Goal: Task Accomplishment & Management: Manage account settings

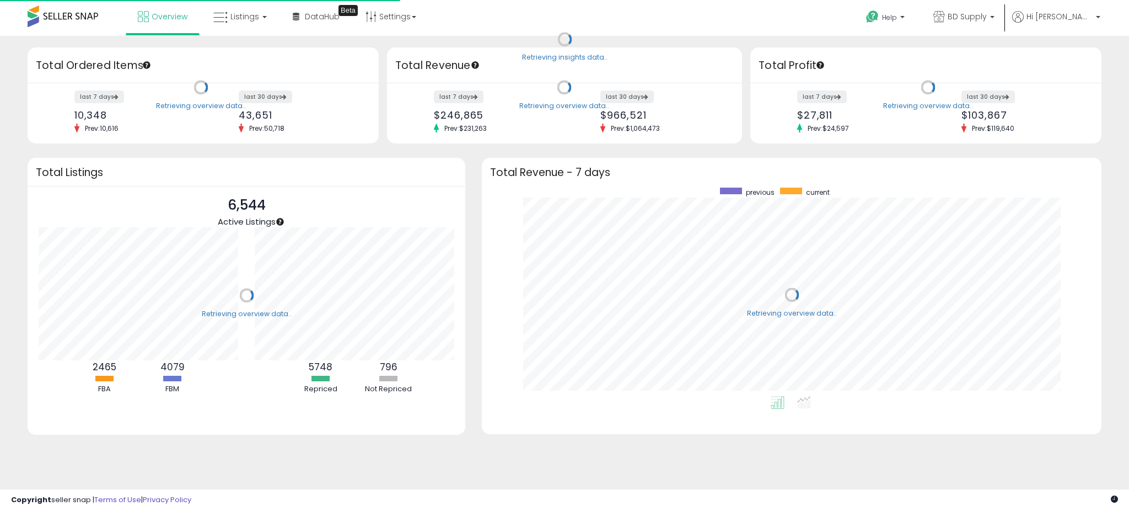
scroll to position [208, 597]
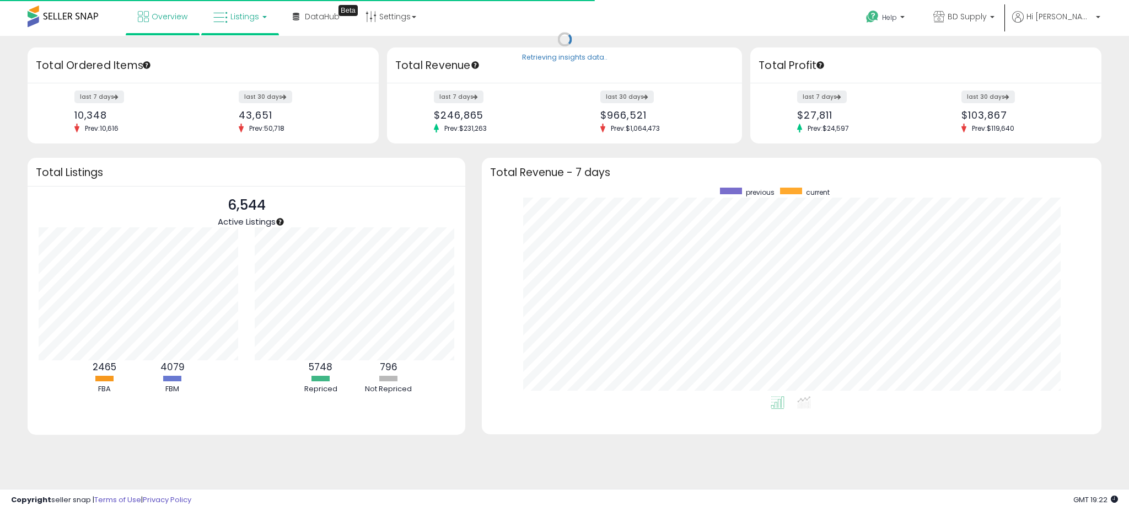
click at [247, 19] on span "Listings" at bounding box center [245, 16] width 29 height 11
click at [244, 52] on icon at bounding box center [248, 54] width 48 height 14
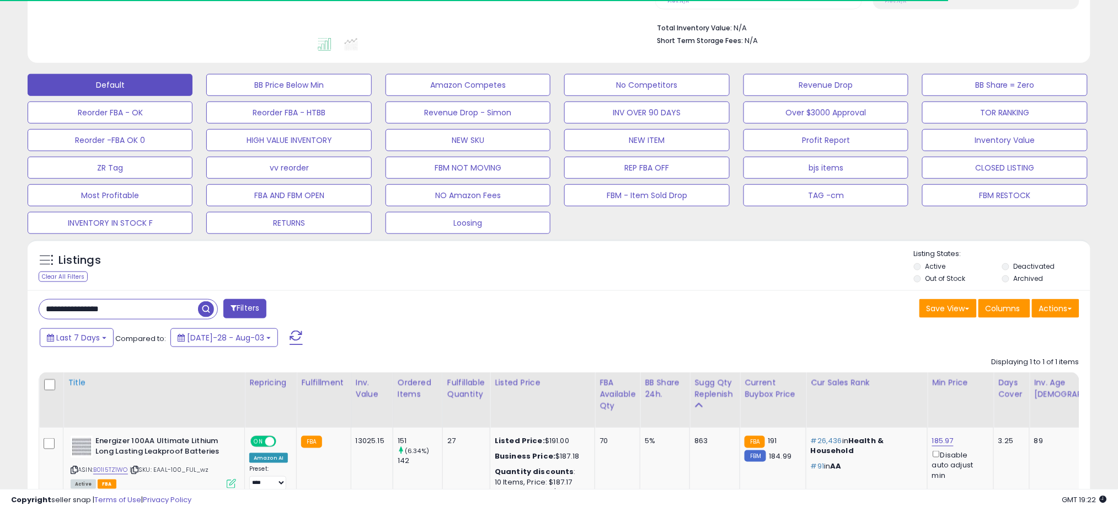
scroll to position [361, 0]
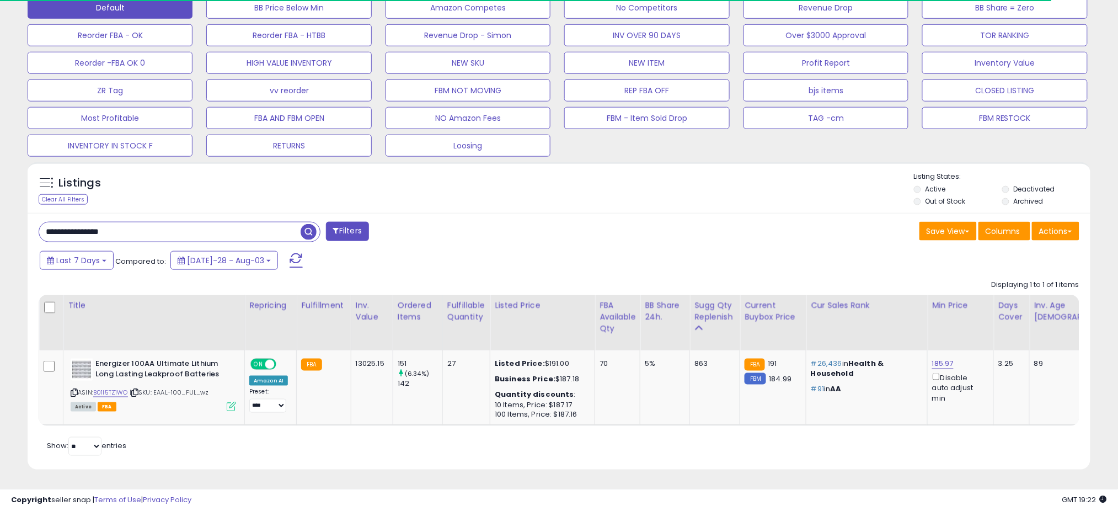
drag, startPoint x: 168, startPoint y: 219, endPoint x: 11, endPoint y: 232, distance: 157.7
click at [11, 232] on div "**********" at bounding box center [559, 89] width 1107 height 787
paste input "text"
type input "**********"
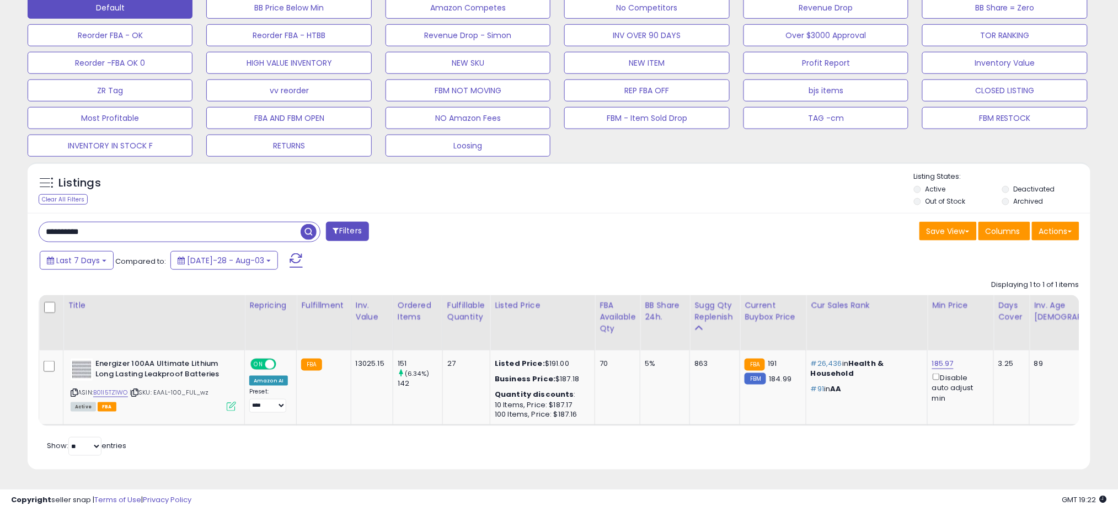
click at [301, 224] on span "button" at bounding box center [309, 232] width 16 height 16
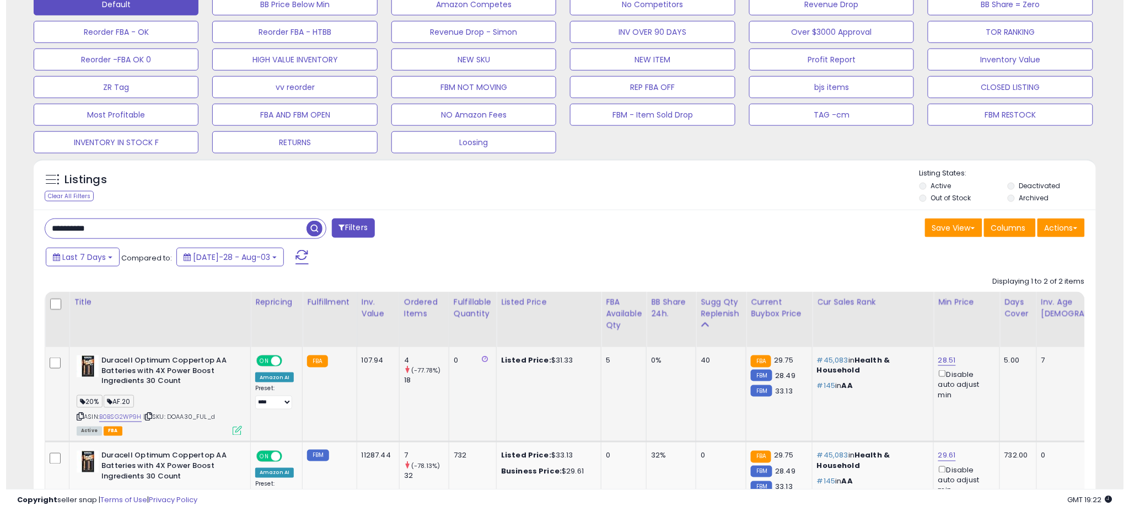
scroll to position [434, 0]
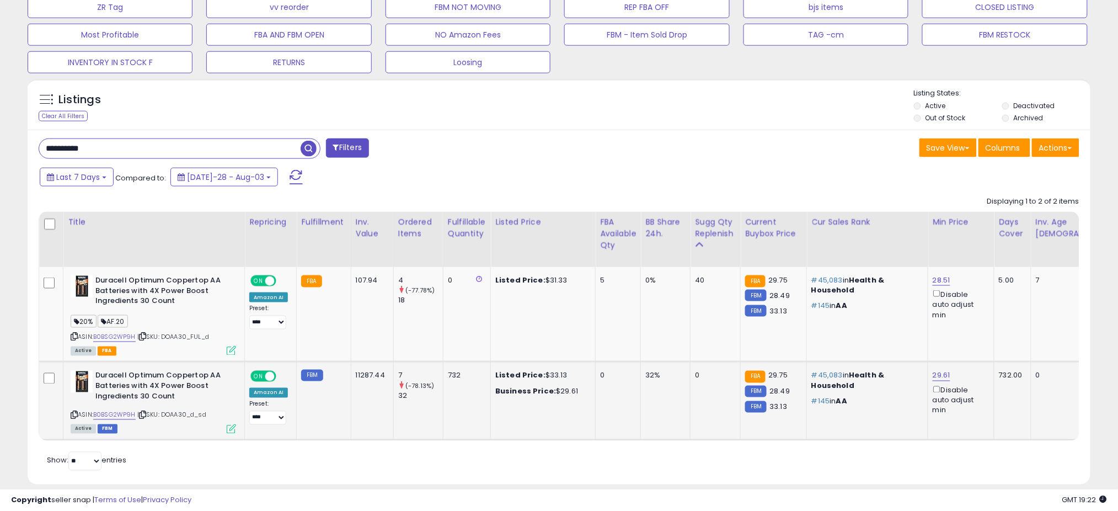
click at [233, 428] on icon at bounding box center [231, 428] width 9 height 9
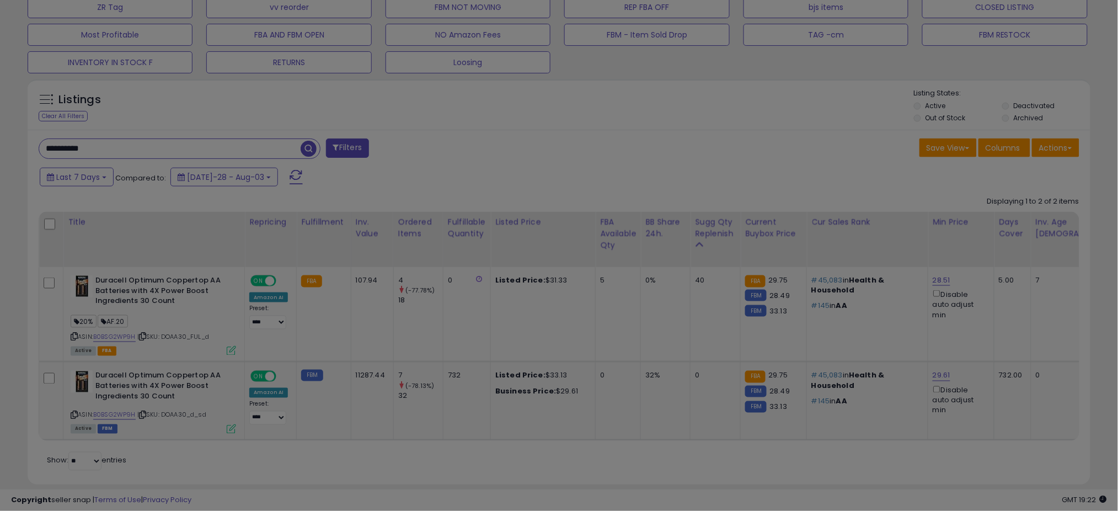
scroll to position [226, 623]
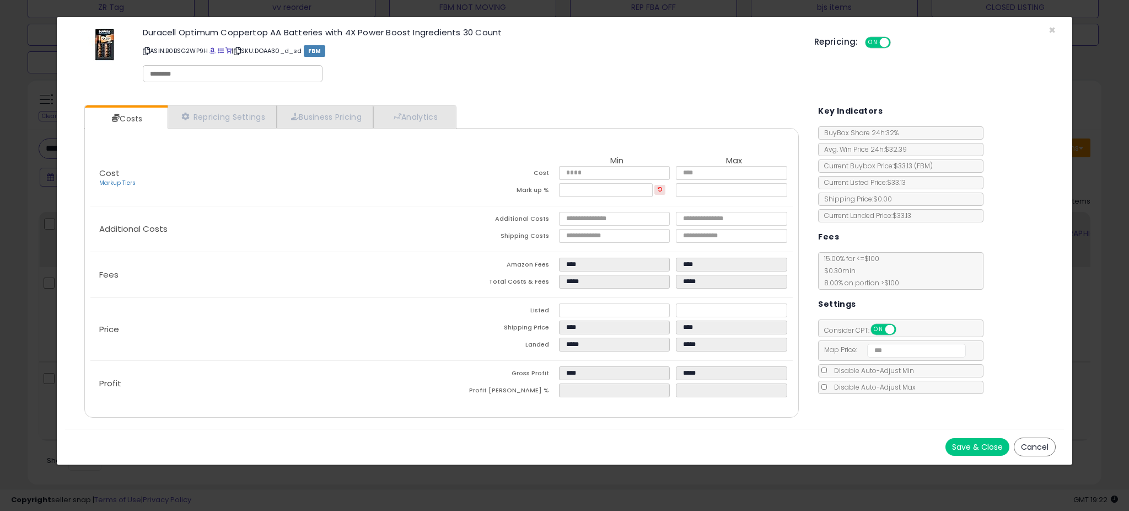
click at [1020, 446] on button "Cancel" at bounding box center [1035, 446] width 42 height 19
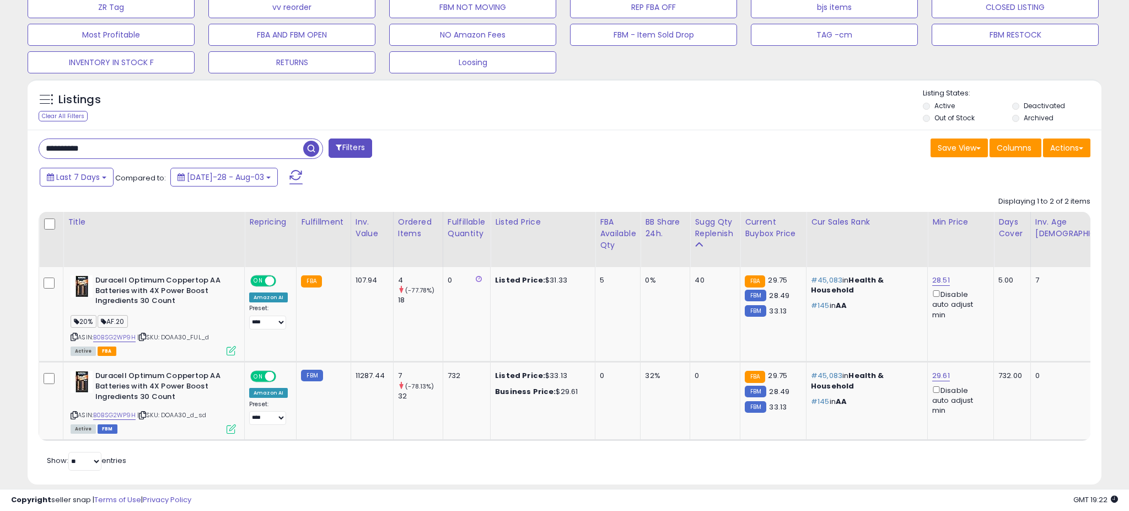
scroll to position [551260, 550869]
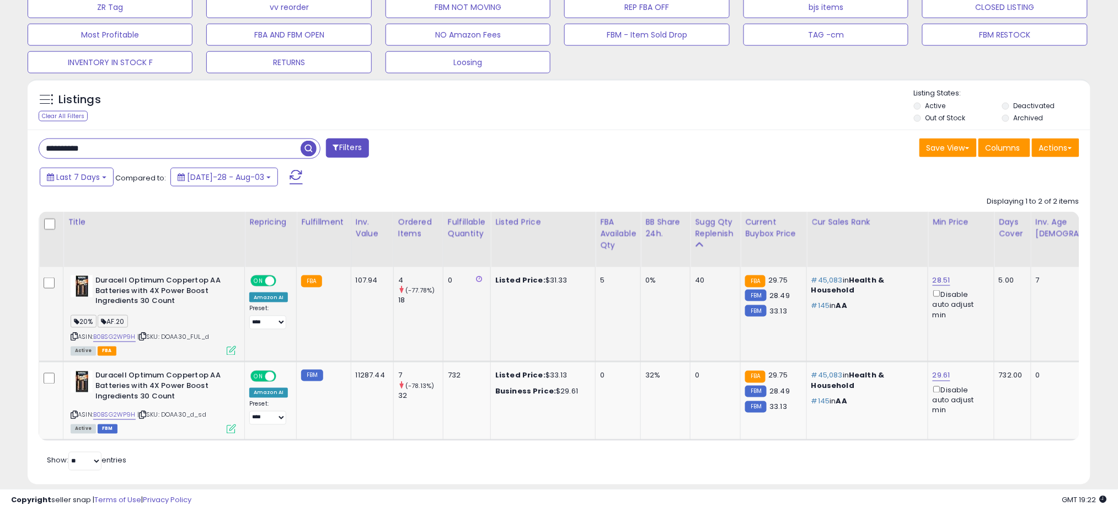
click at [232, 349] on icon at bounding box center [231, 350] width 9 height 9
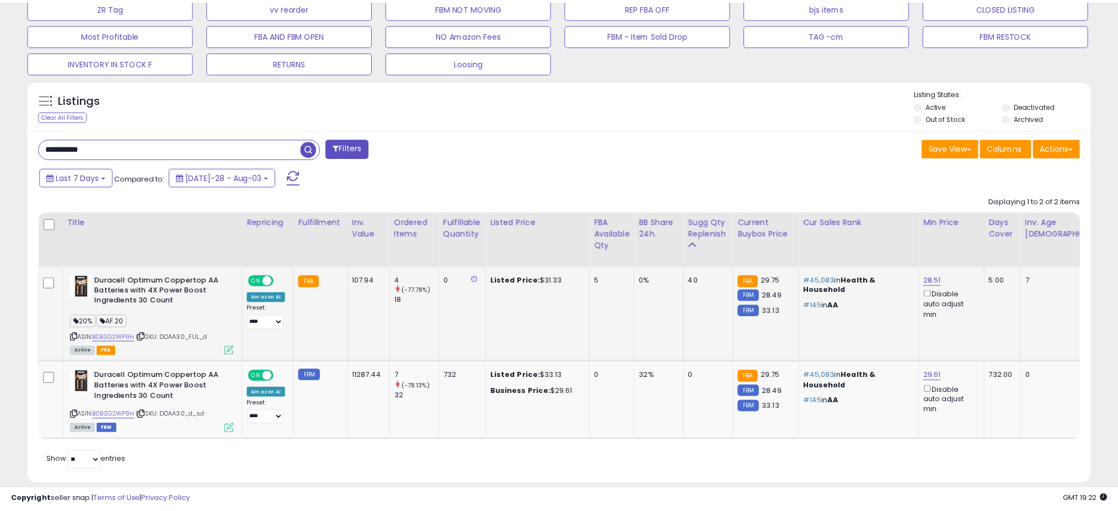
scroll to position [226, 623]
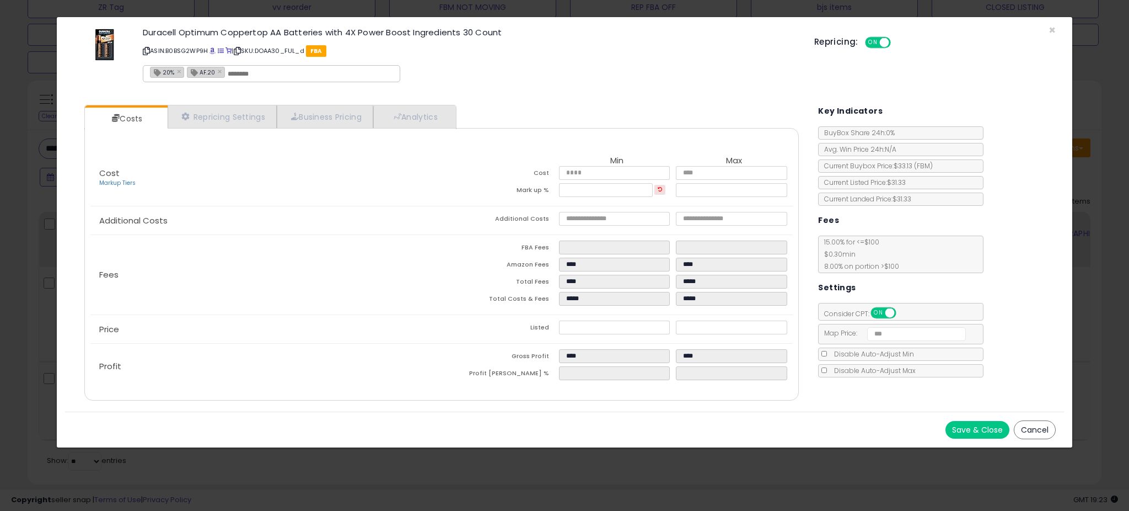
click at [1034, 427] on button "Cancel" at bounding box center [1035, 429] width 42 height 19
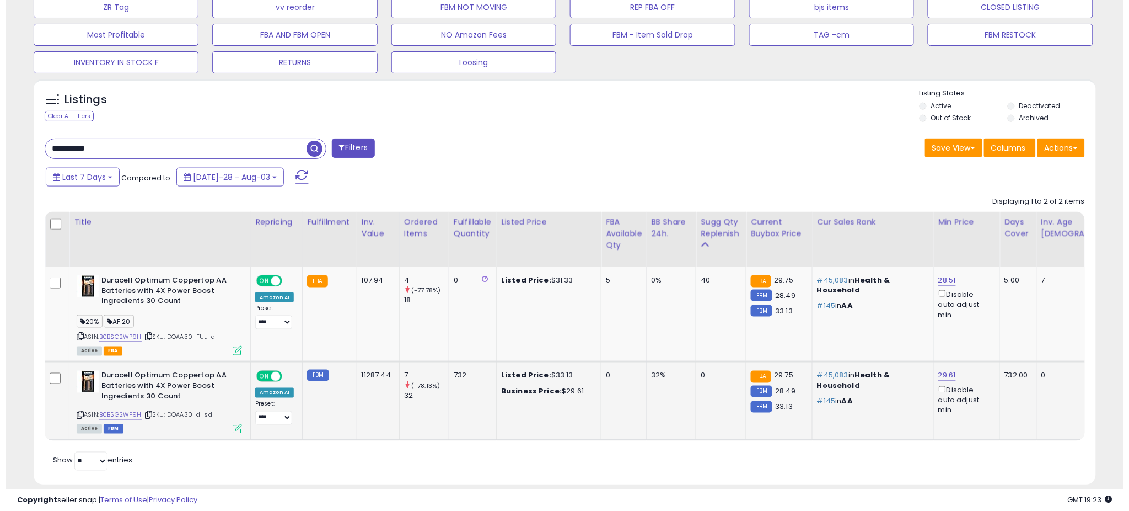
scroll to position [551260, 550869]
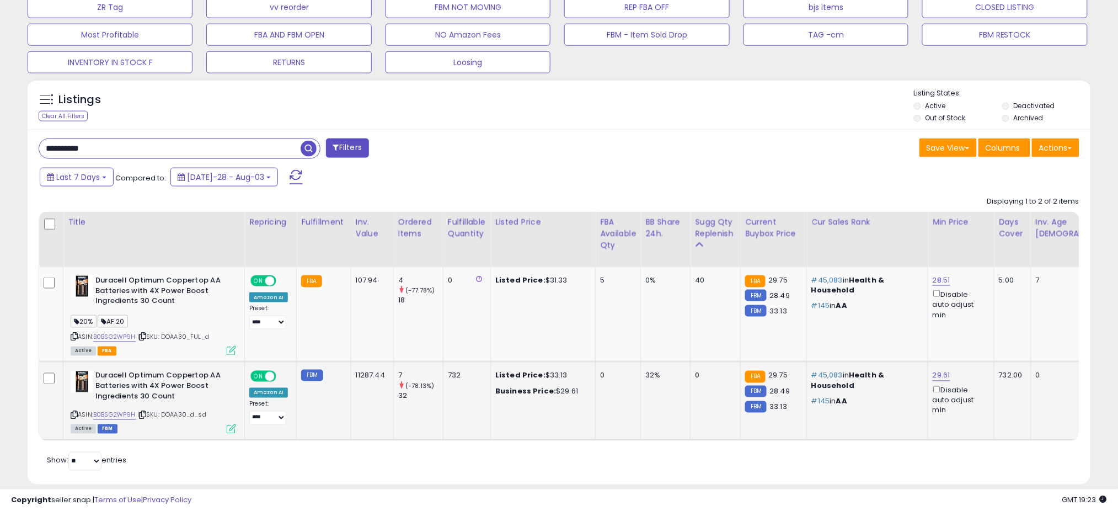
click at [232, 428] on icon at bounding box center [231, 428] width 9 height 9
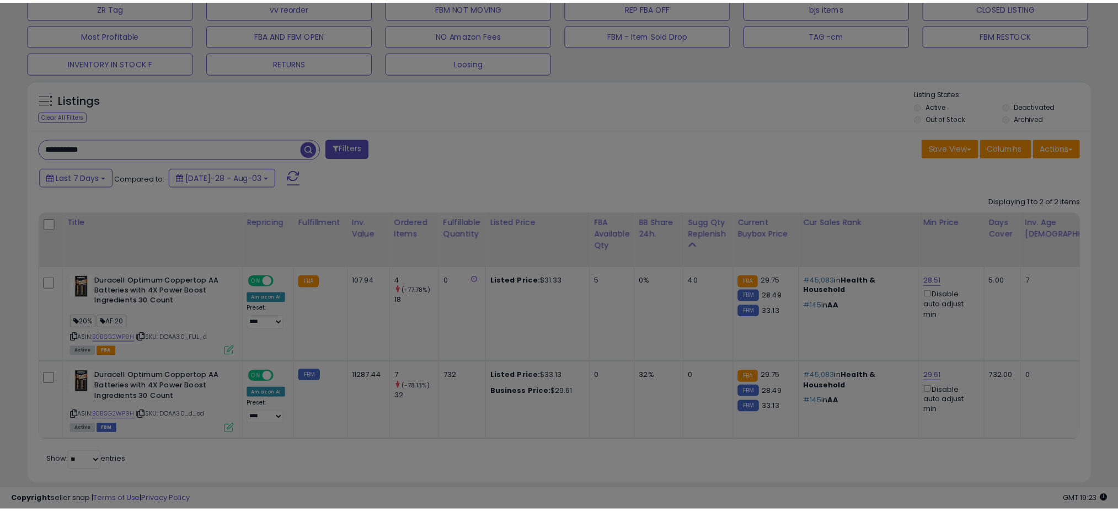
scroll to position [226, 623]
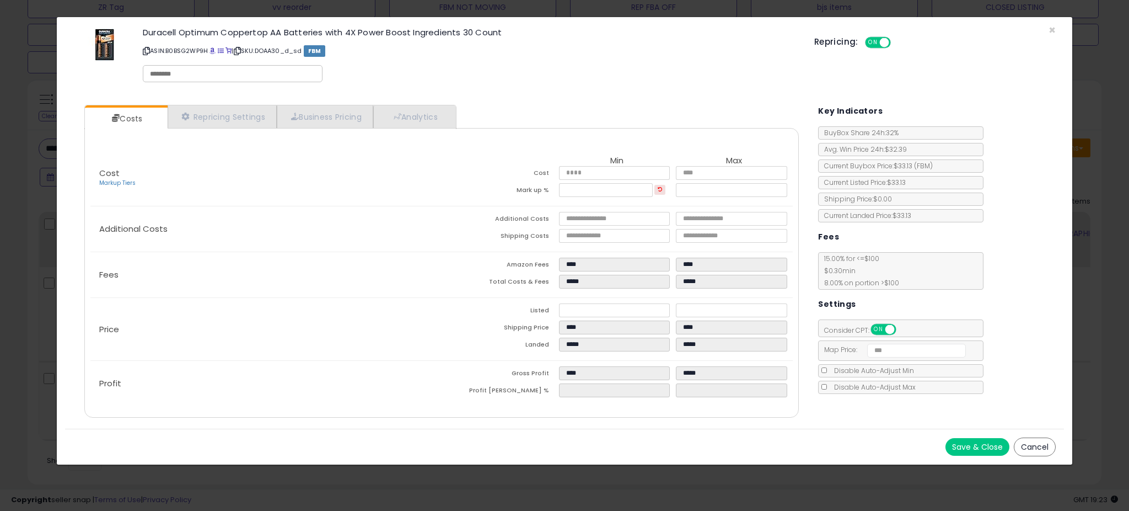
click at [1031, 451] on button "Cancel" at bounding box center [1035, 446] width 42 height 19
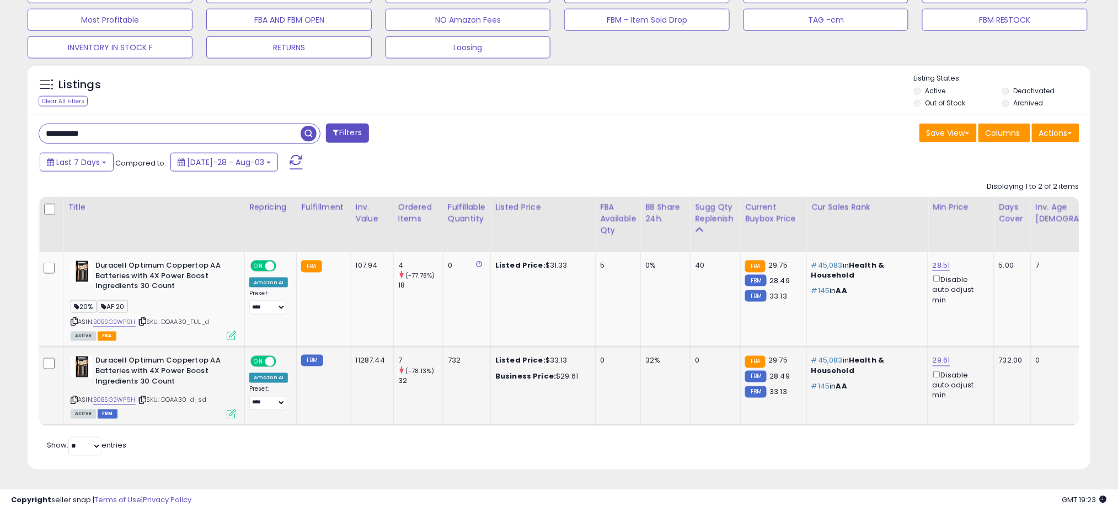
scroll to position [459, 0]
click at [79, 158] on button "Last 7 Days" at bounding box center [77, 162] width 74 height 19
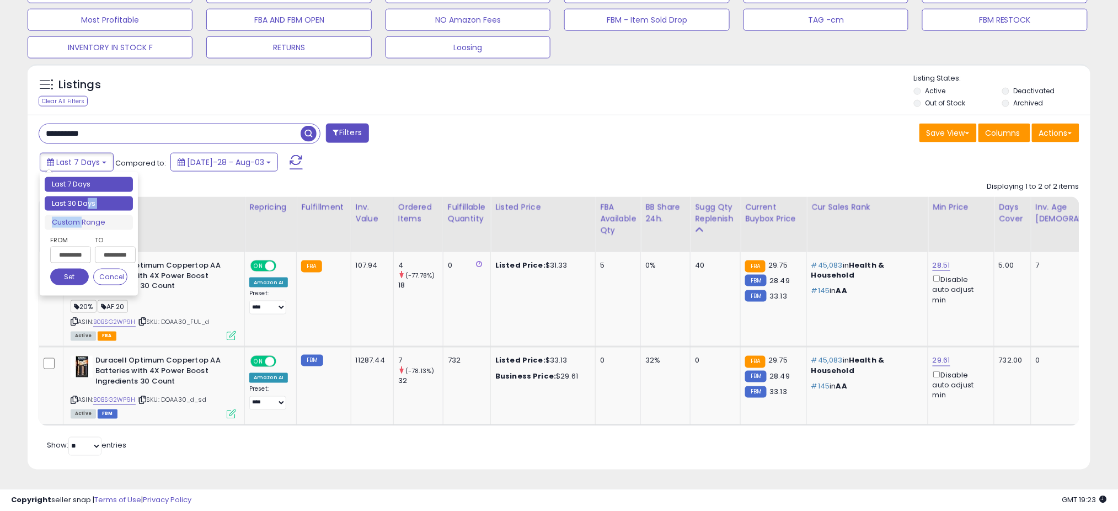
type input "**********"
drag, startPoint x: 89, startPoint y: 192, endPoint x: 84, endPoint y: 195, distance: 6.0
click at [84, 196] on li "Last 30 Days" at bounding box center [89, 203] width 88 height 15
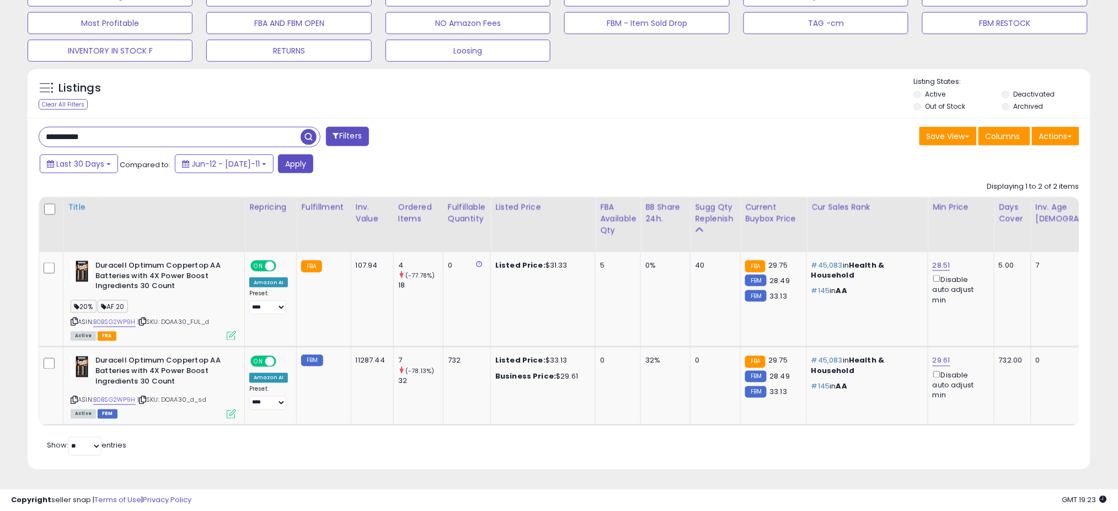
click at [84, 201] on div "Title" at bounding box center [154, 207] width 172 height 12
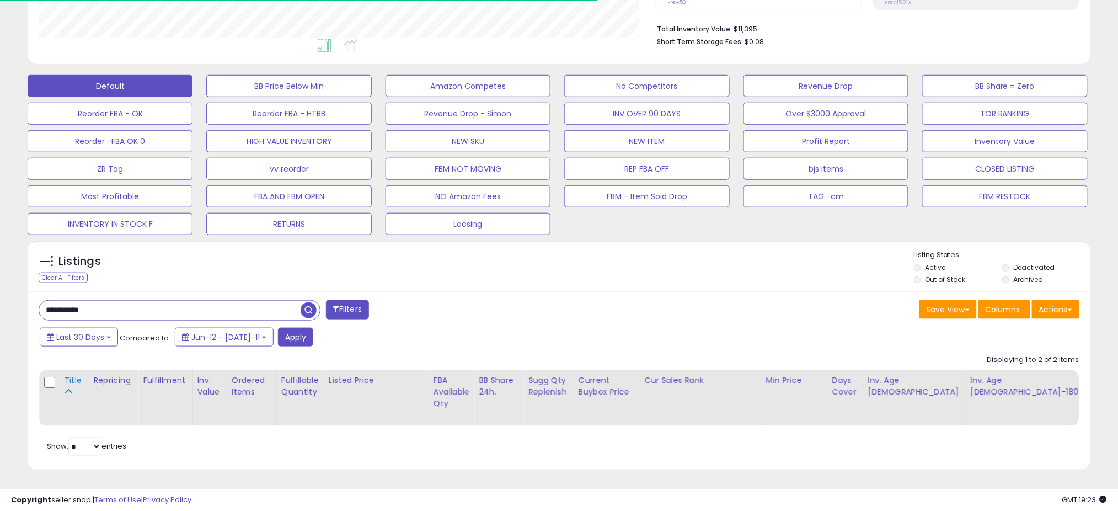
scroll to position [456, 0]
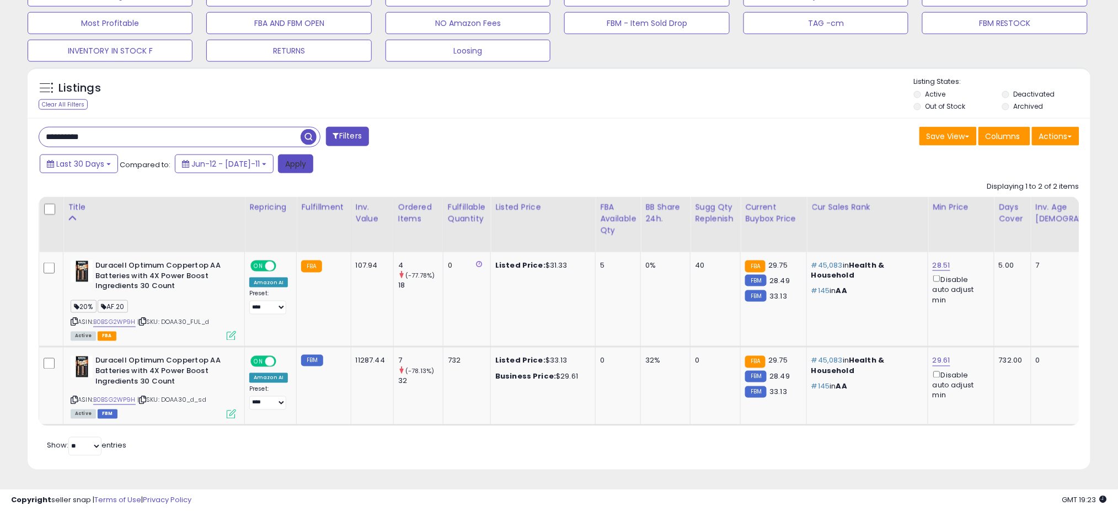
click at [284, 154] on button "Apply" at bounding box center [295, 163] width 35 height 19
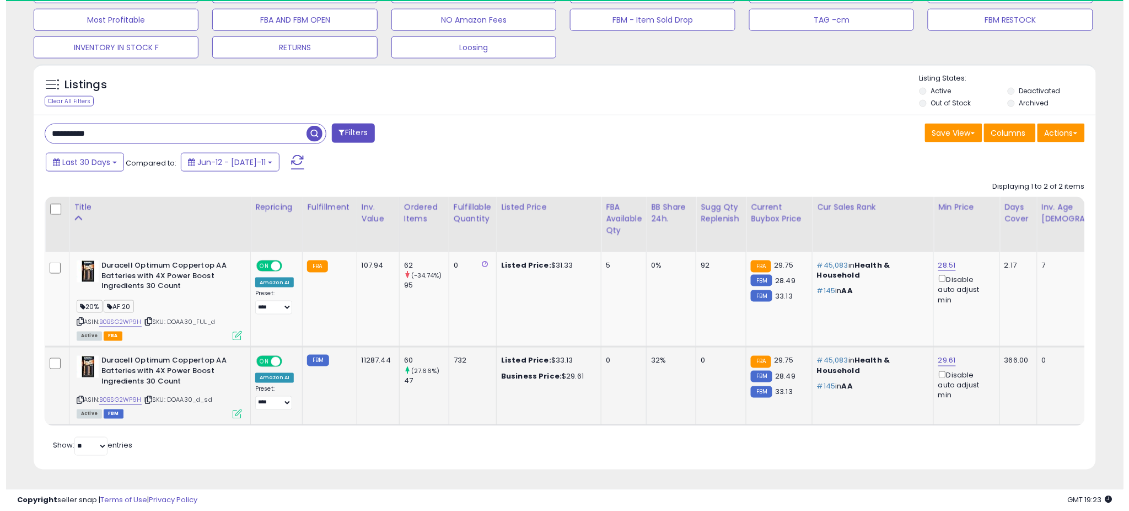
scroll to position [226, 617]
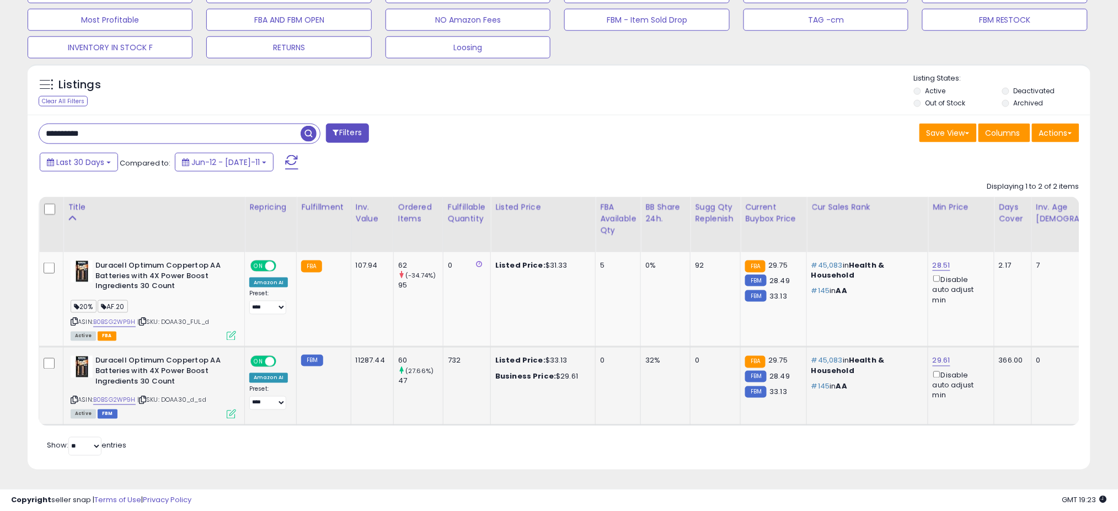
click at [234, 409] on icon at bounding box center [231, 413] width 9 height 9
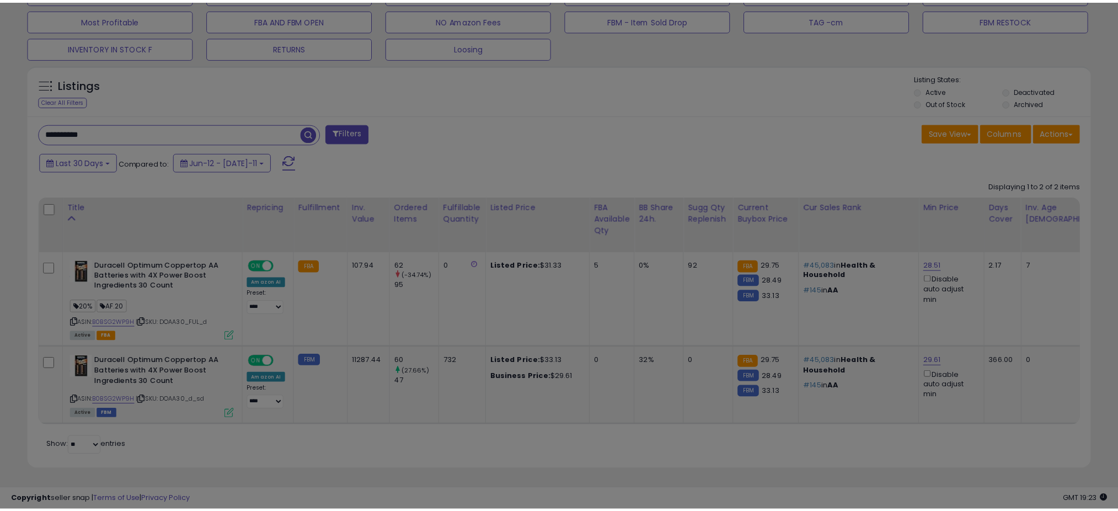
scroll to position [226, 623]
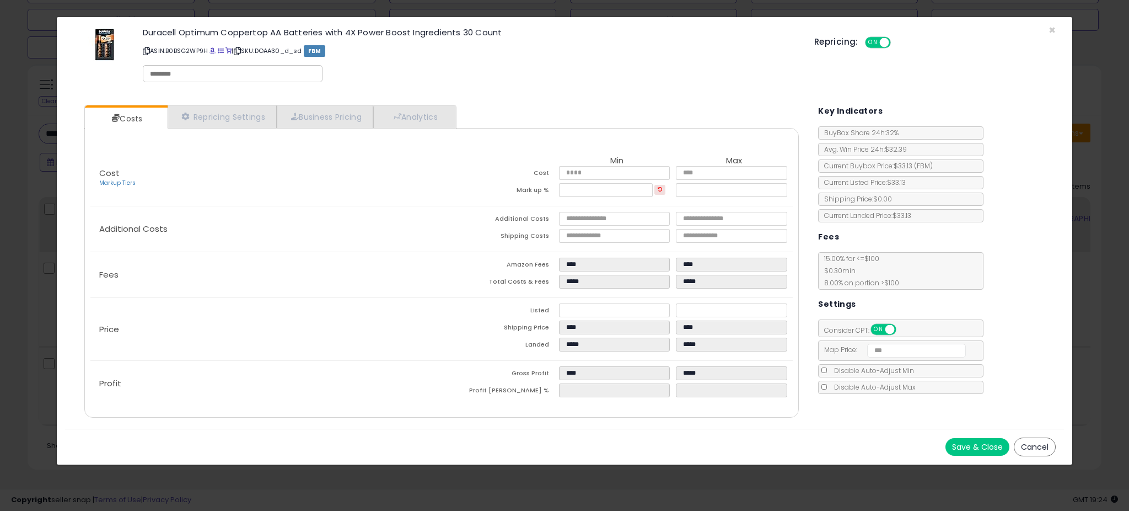
click at [243, 44] on p "ASIN: B0BSG2WP9H | SKU: DOAA30_d_sd FBM" at bounding box center [470, 51] width 655 height 18
click at [241, 51] on icon at bounding box center [237, 51] width 7 height 6
click at [1045, 444] on button "Cancel" at bounding box center [1035, 446] width 42 height 19
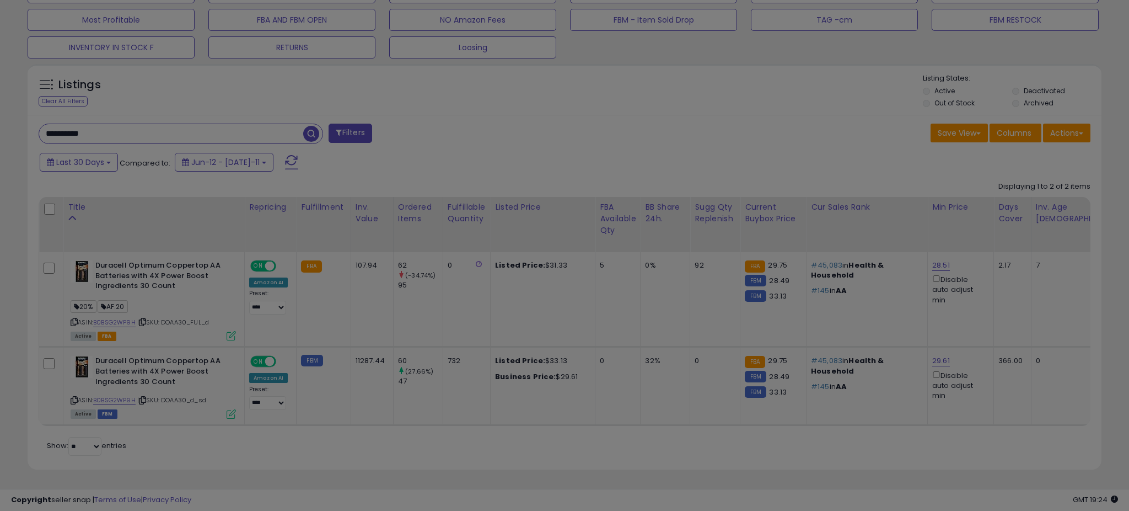
click at [1045, 444] on button "Cancel" at bounding box center [1035, 446] width 42 height 19
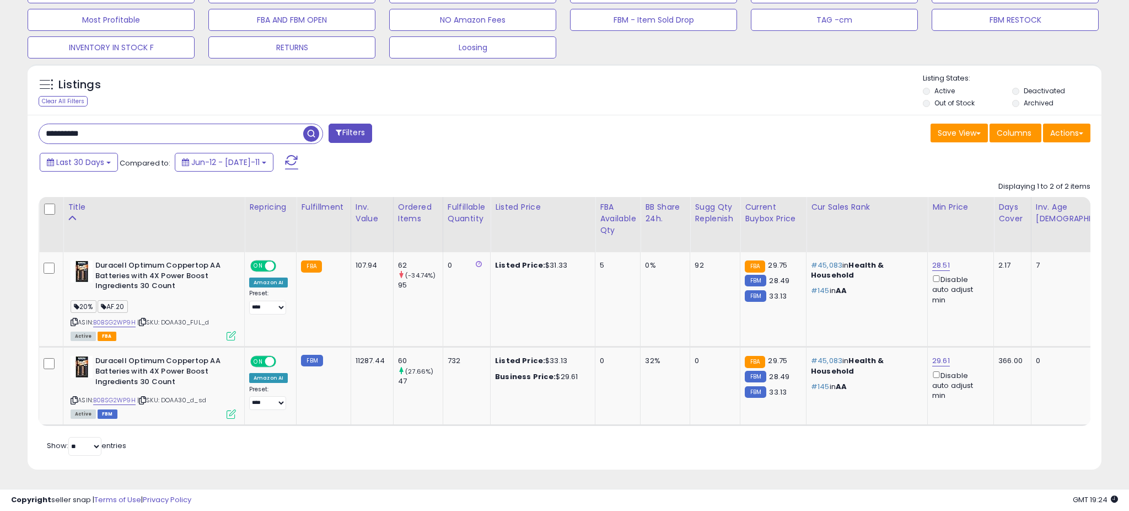
scroll to position [551260, 550869]
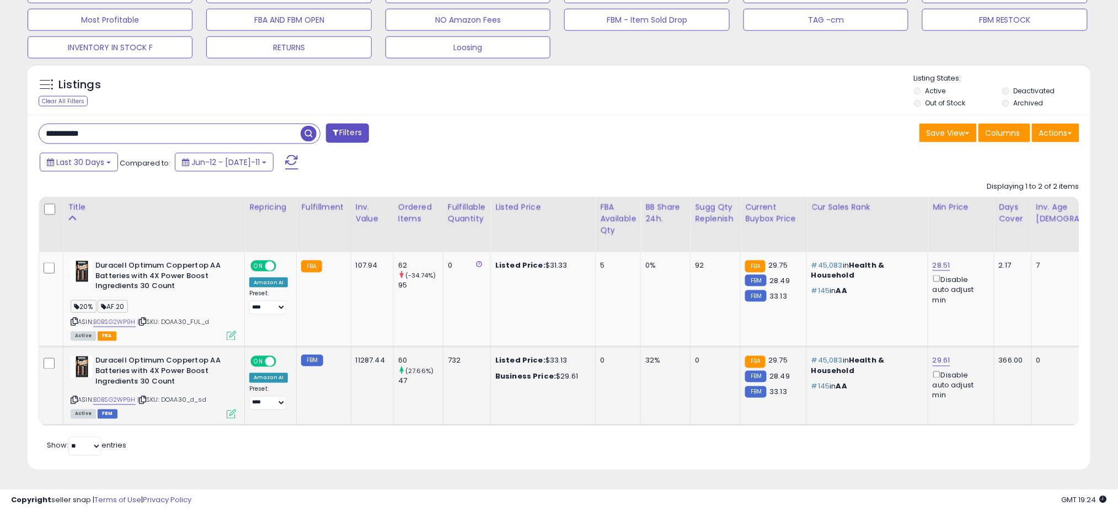
click at [234, 409] on icon at bounding box center [231, 413] width 9 height 9
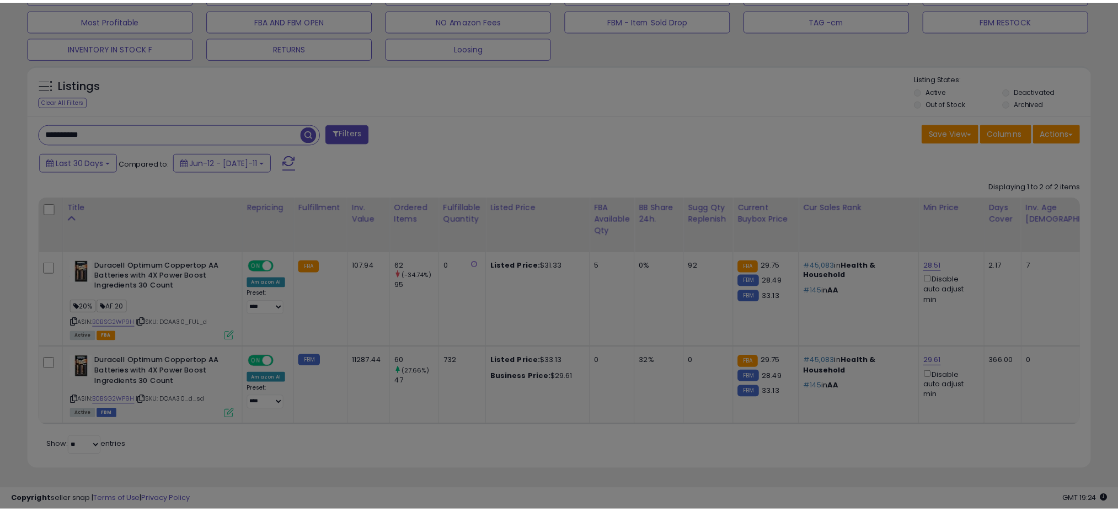
scroll to position [226, 623]
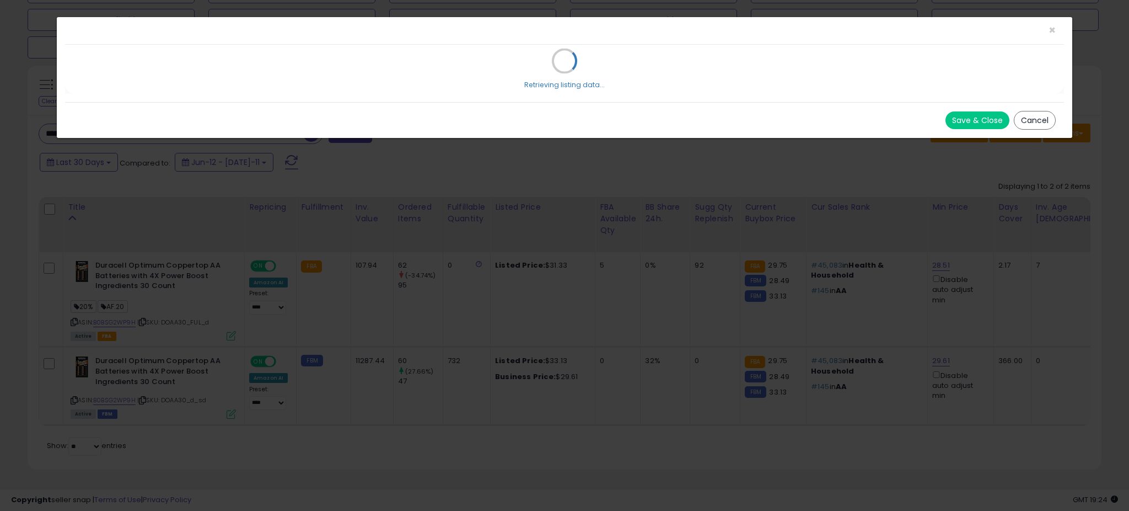
select select "**********"
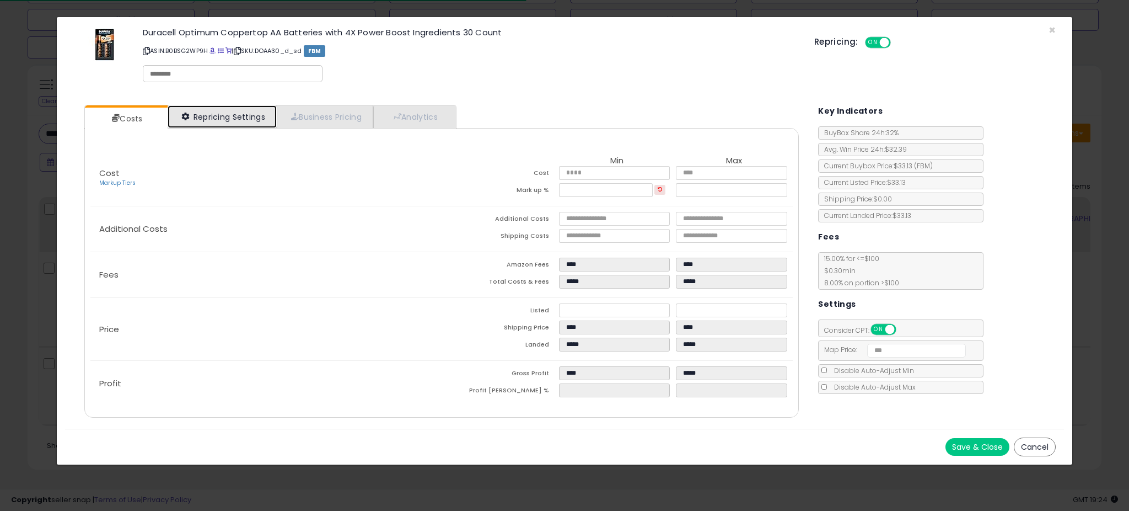
click at [231, 107] on link "Repricing Settings" at bounding box center [222, 116] width 109 height 23
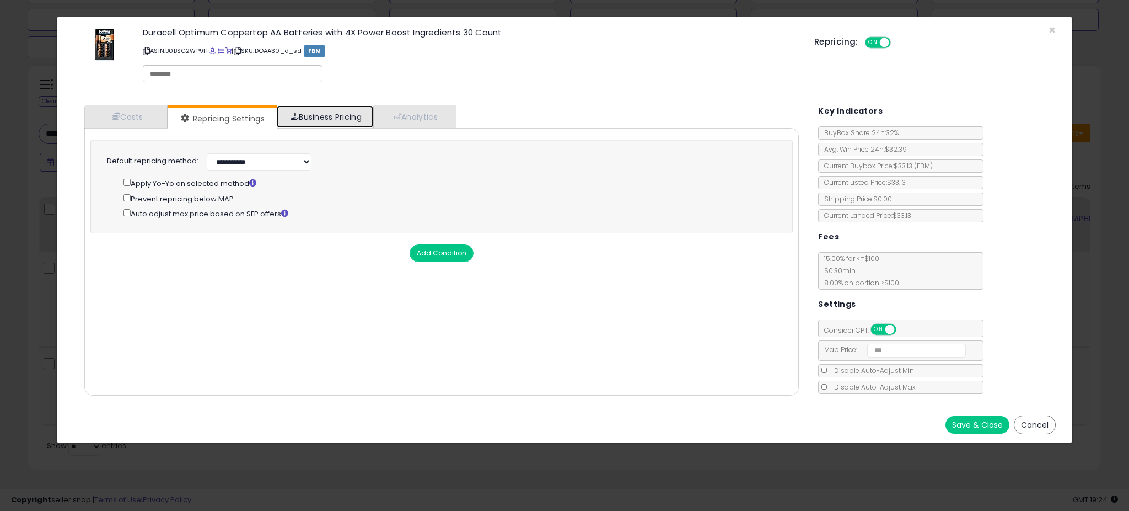
click at [310, 114] on link "Business Pricing" at bounding box center [325, 116] width 97 height 23
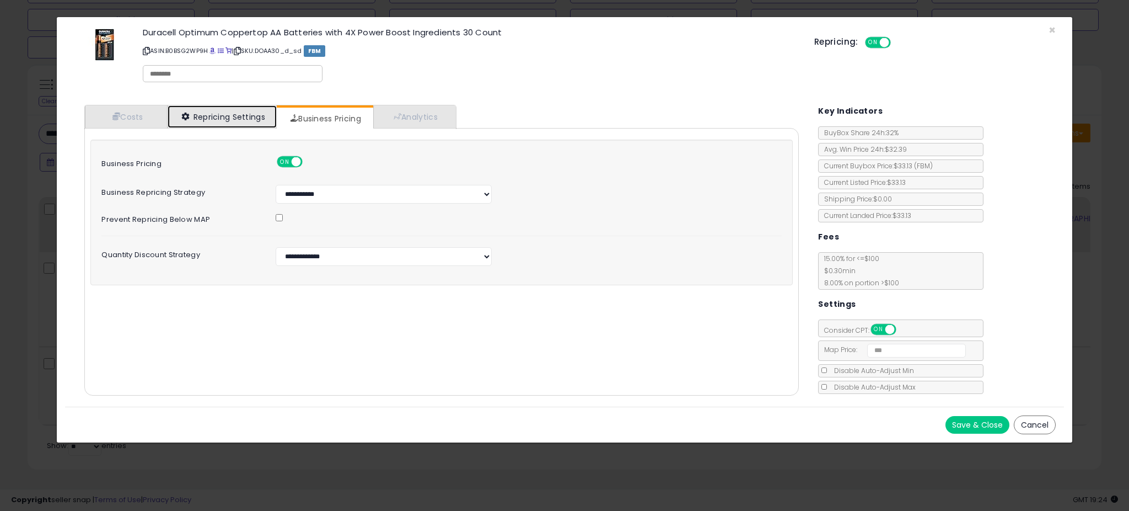
click at [239, 115] on link "Repricing Settings" at bounding box center [222, 116] width 109 height 23
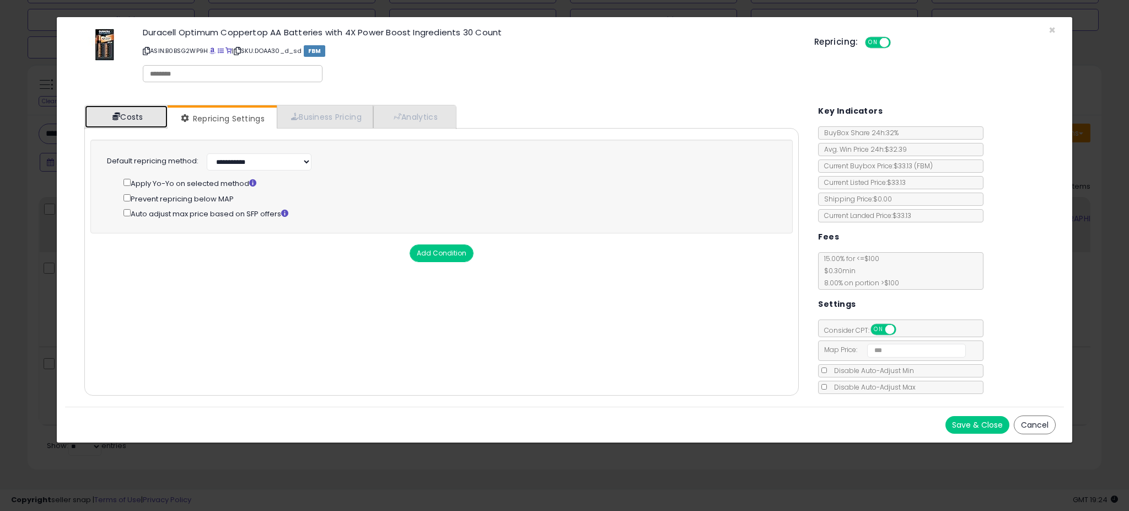
click at [142, 117] on link "Costs" at bounding box center [126, 116] width 83 height 23
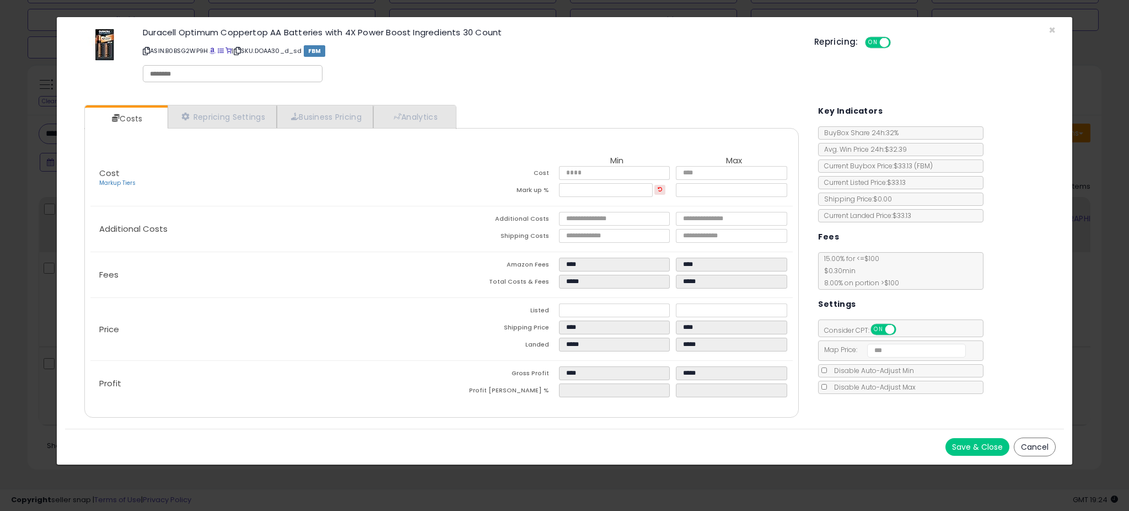
click at [1030, 444] on button "Cancel" at bounding box center [1035, 446] width 42 height 19
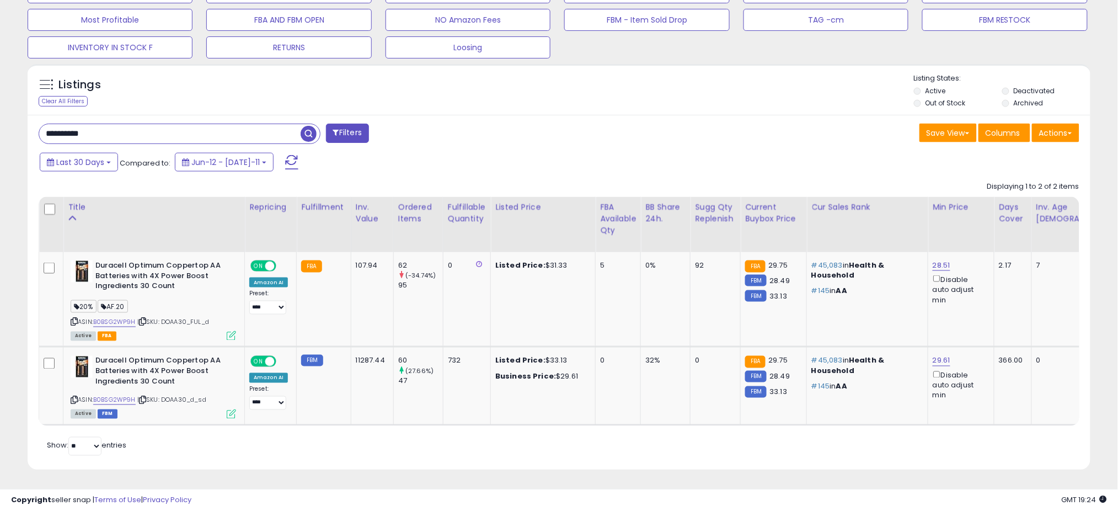
scroll to position [551260, 550869]
drag, startPoint x: 116, startPoint y: 119, endPoint x: 7, endPoint y: 128, distance: 109.6
click at [7, 128] on div "**********" at bounding box center [559, 40] width 1107 height 885
paste input "text"
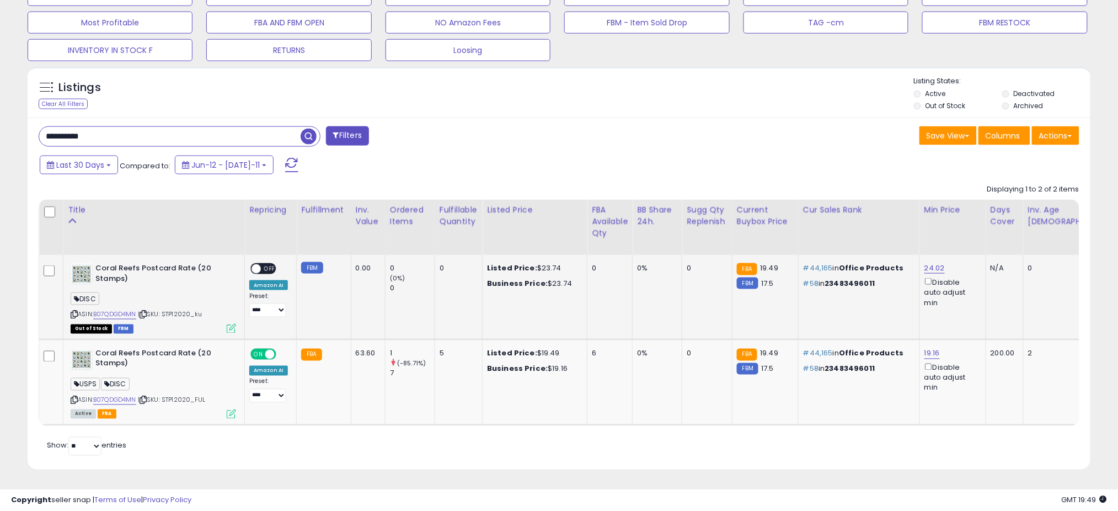
scroll to position [456, 0]
click at [146, 397] on icon at bounding box center [143, 400] width 7 height 6
drag, startPoint x: 176, startPoint y: 130, endPoint x: -73, endPoint y: 148, distance: 250.4
type input "****"
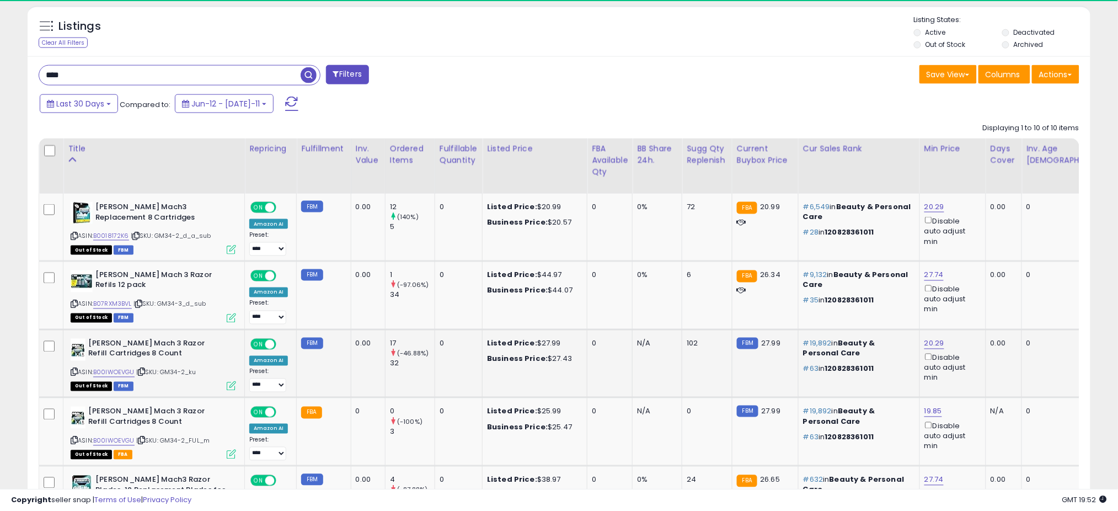
scroll to position [226, 617]
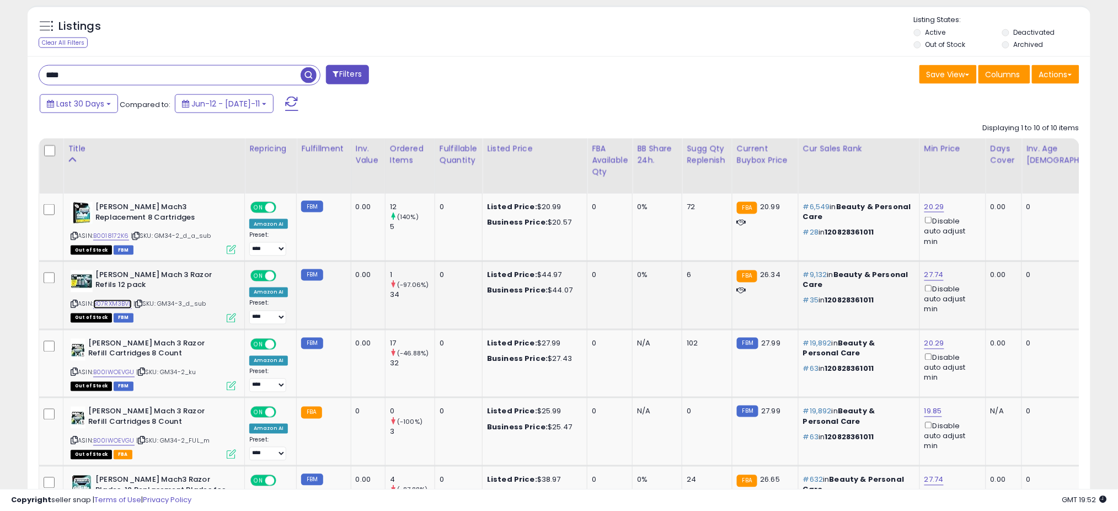
click at [119, 302] on link "B07RXM3BVL" at bounding box center [112, 303] width 39 height 9
drag, startPoint x: 110, startPoint y: 64, endPoint x: 7, endPoint y: 85, distance: 104.7
click at [7, 85] on div "**********" at bounding box center [559, 246] width 1107 height 1413
drag, startPoint x: 47, startPoint y: 76, endPoint x: 574, endPoint y: 71, distance: 527.2
click at [574, 71] on div "Save View Save As New View Update Current View Columns Actions Import Import Wa…" at bounding box center [823, 76] width 529 height 22
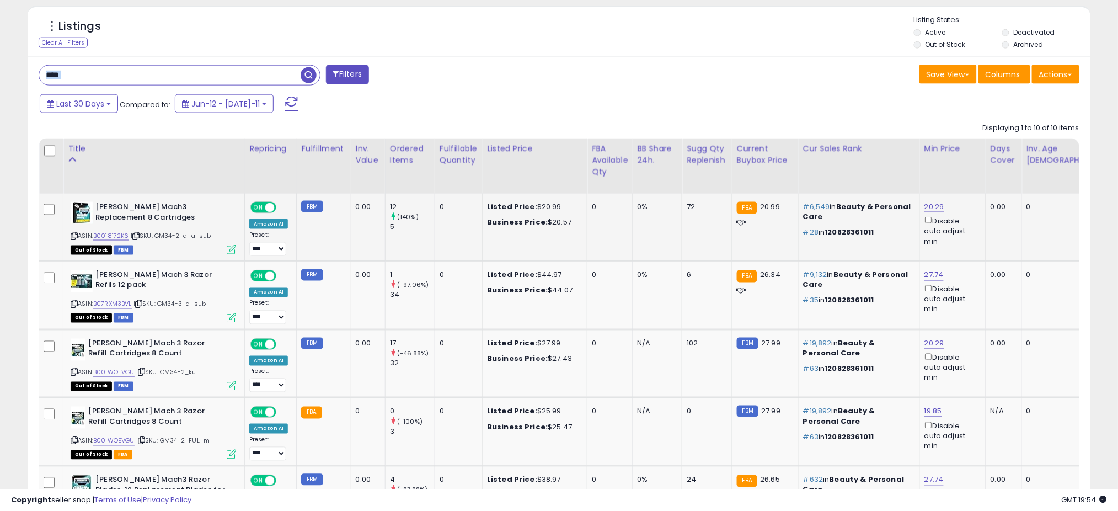
scroll to position [801, 0]
